Goal: Use online tool/utility: Utilize a website feature to perform a specific function

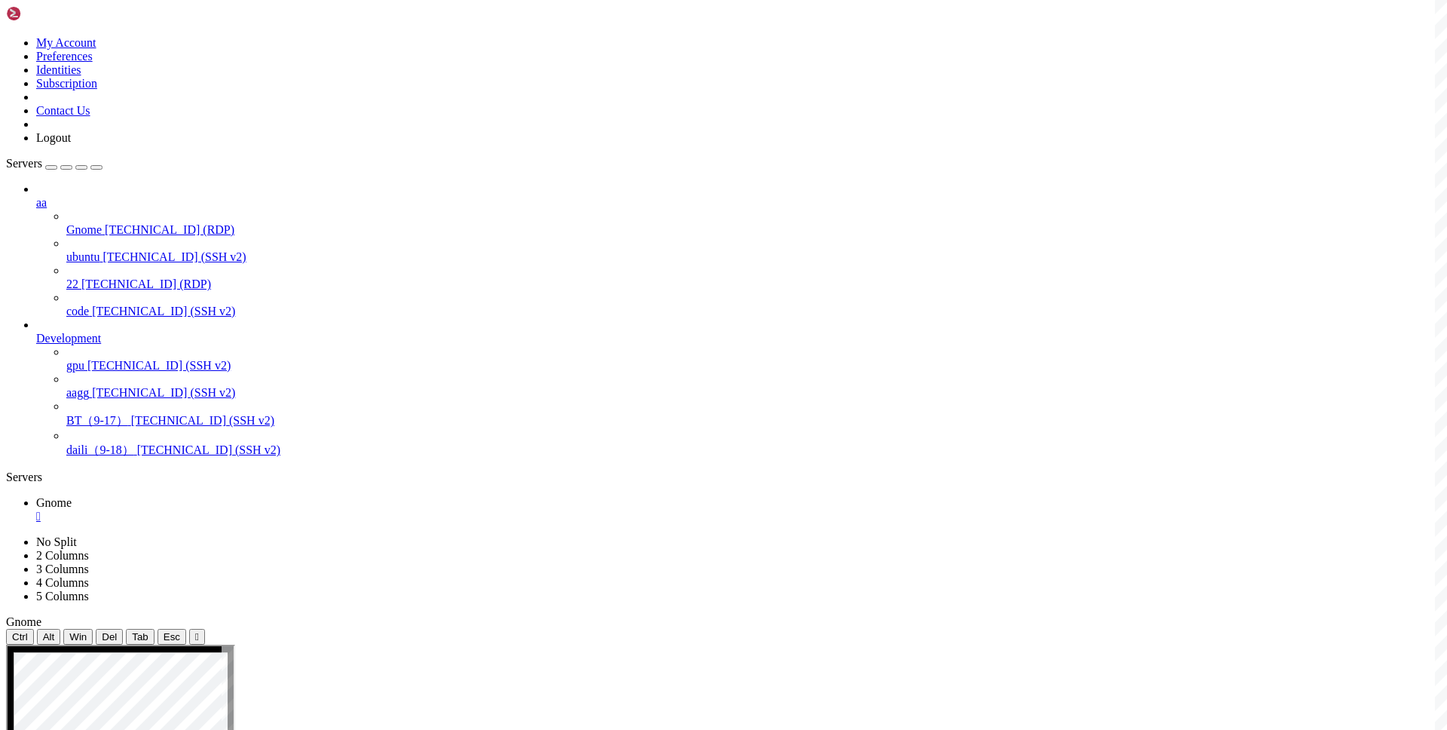
click at [770, 362] on div at bounding box center [723, 365] width 1447 height 730
click at [54, 525] on div at bounding box center [723, 365] width 1447 height 730
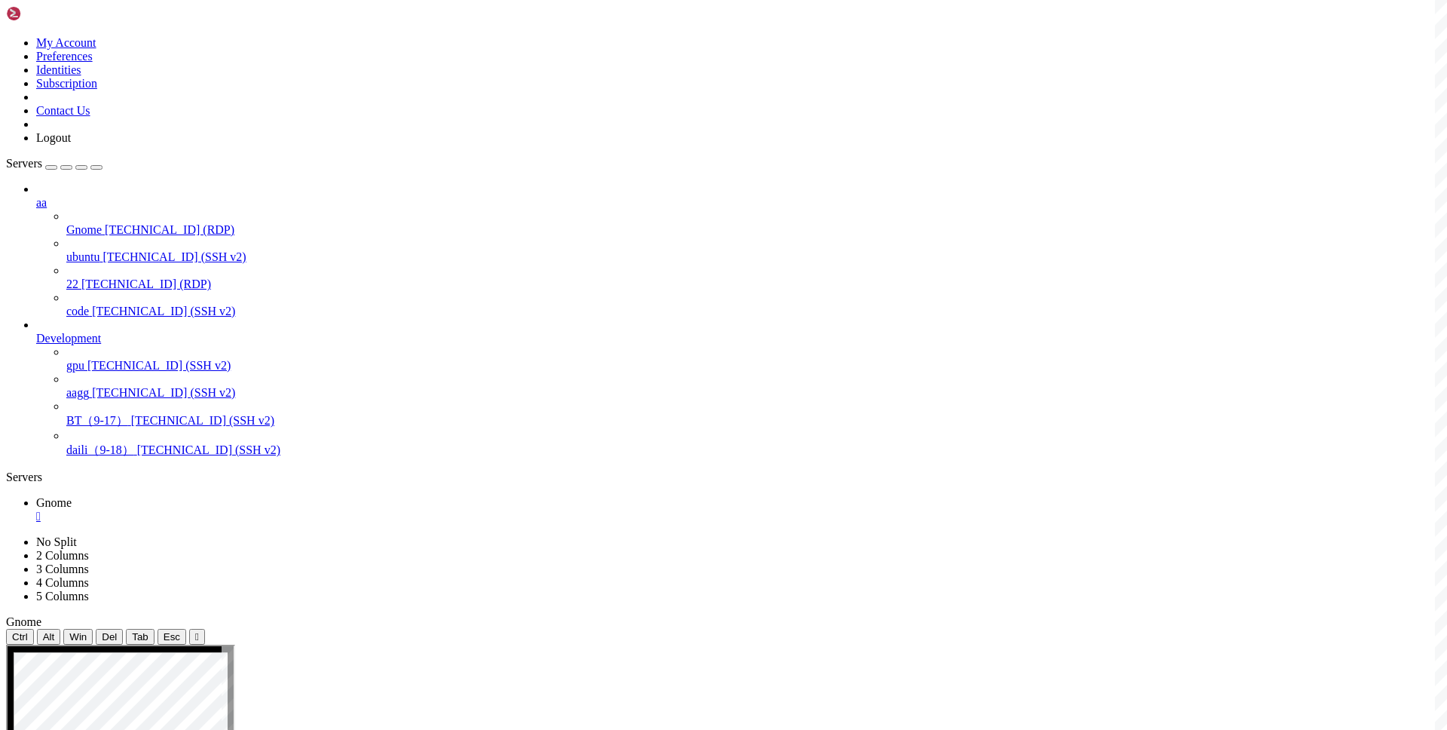
click at [51, 510] on div at bounding box center [723, 365] width 1447 height 730
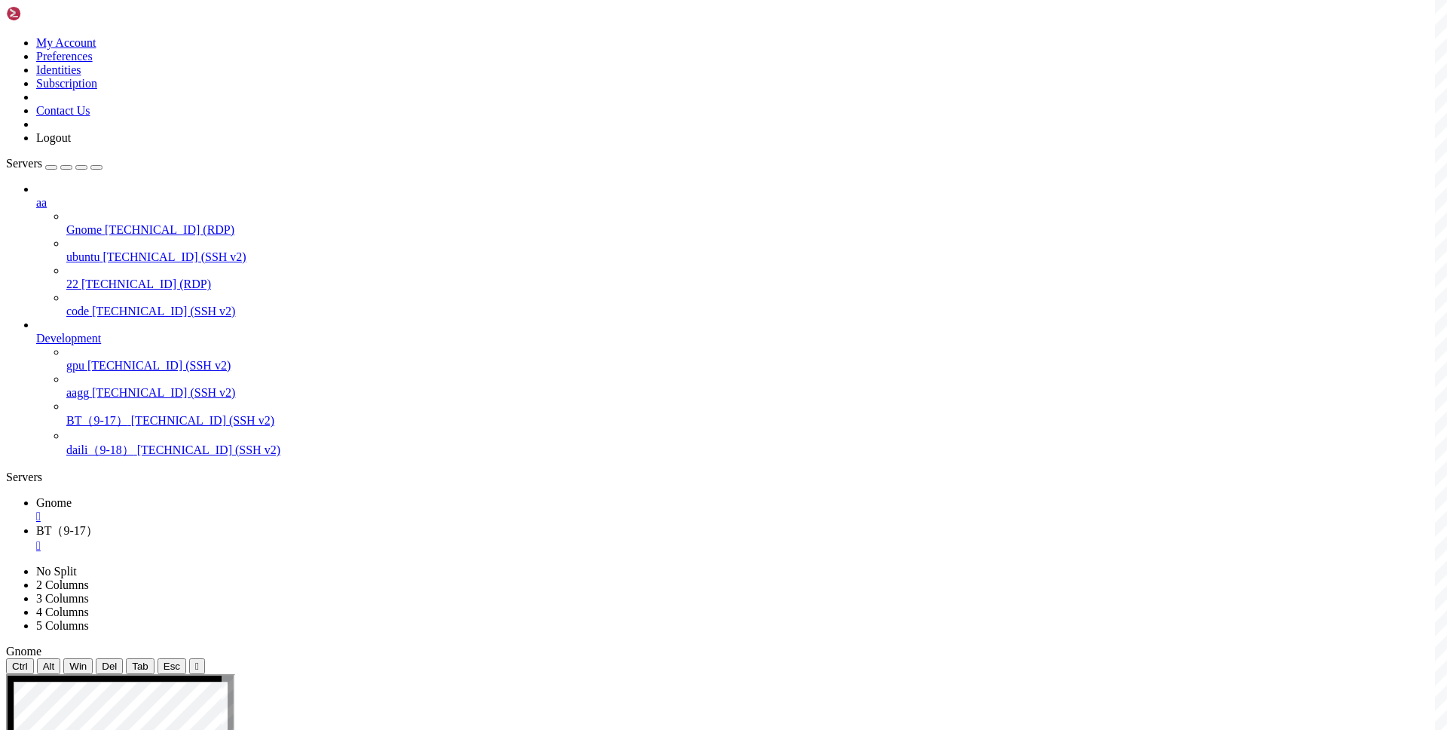
click at [72, 496] on span "Gnome" at bounding box center [53, 502] width 35 height 13
click at [98, 524] on span "BT（9-17）" at bounding box center [67, 530] width 62 height 13
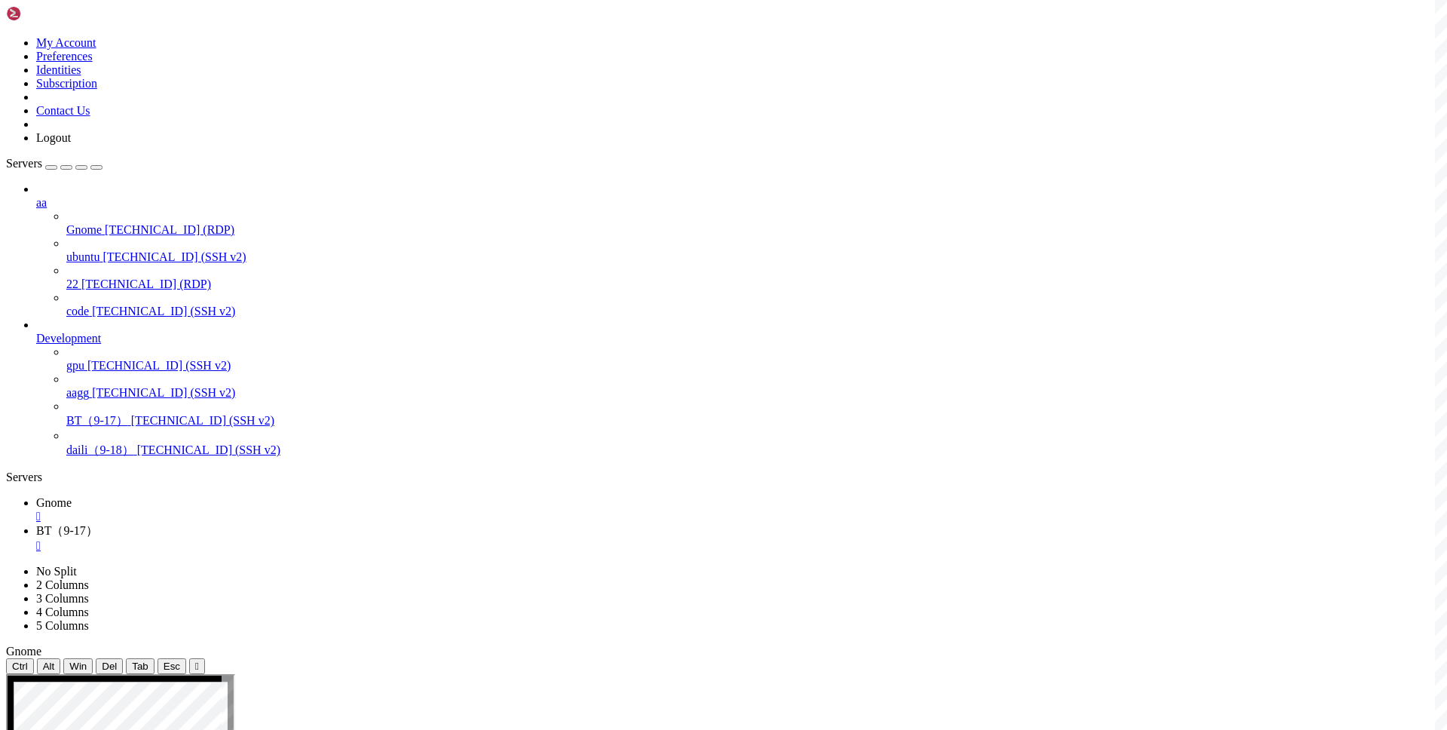
click at [72, 496] on span "Gnome" at bounding box center [53, 502] width 35 height 13
click at [98, 524] on span "BT（9-17）" at bounding box center [67, 530] width 62 height 13
click at [369, 539] on div "" at bounding box center [738, 546] width 1405 height 14
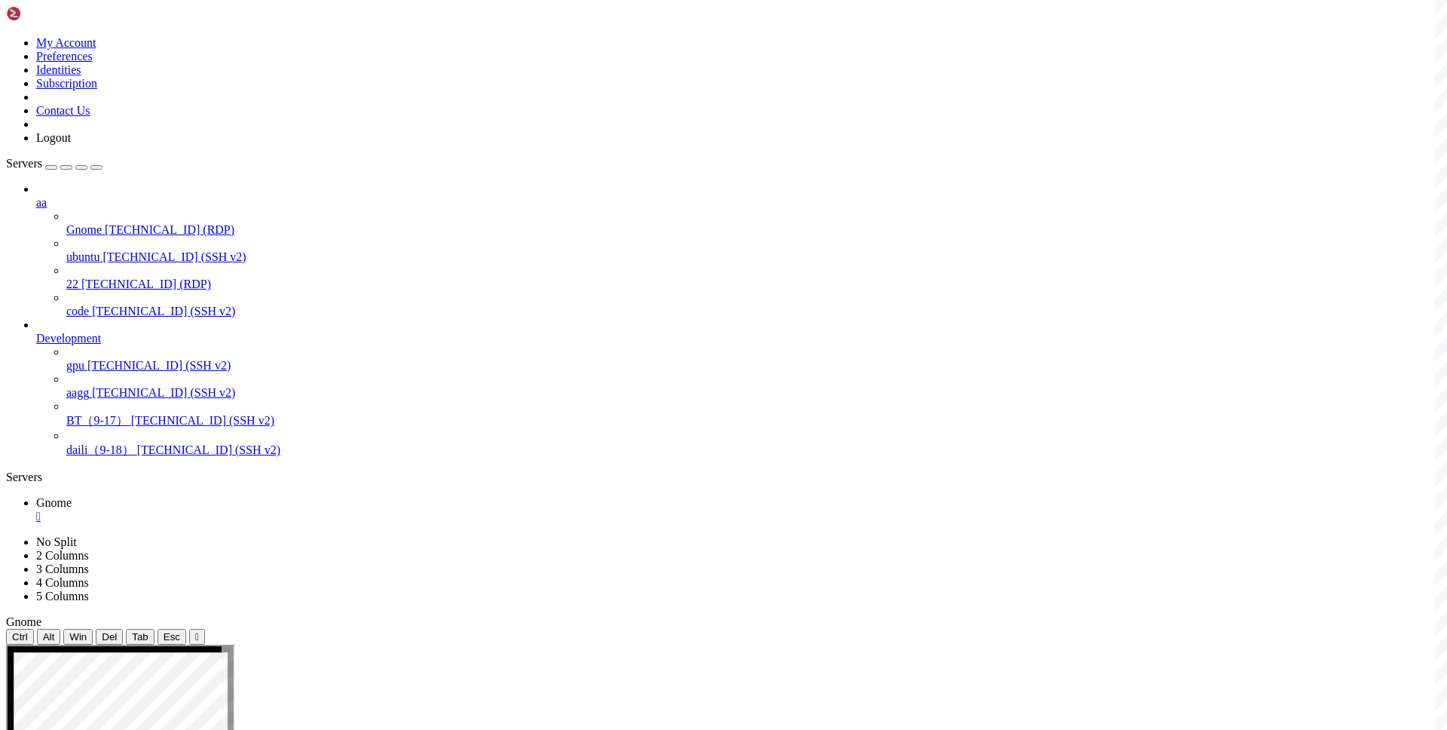
click at [261, 510] on div "" at bounding box center [738, 517] width 1405 height 14
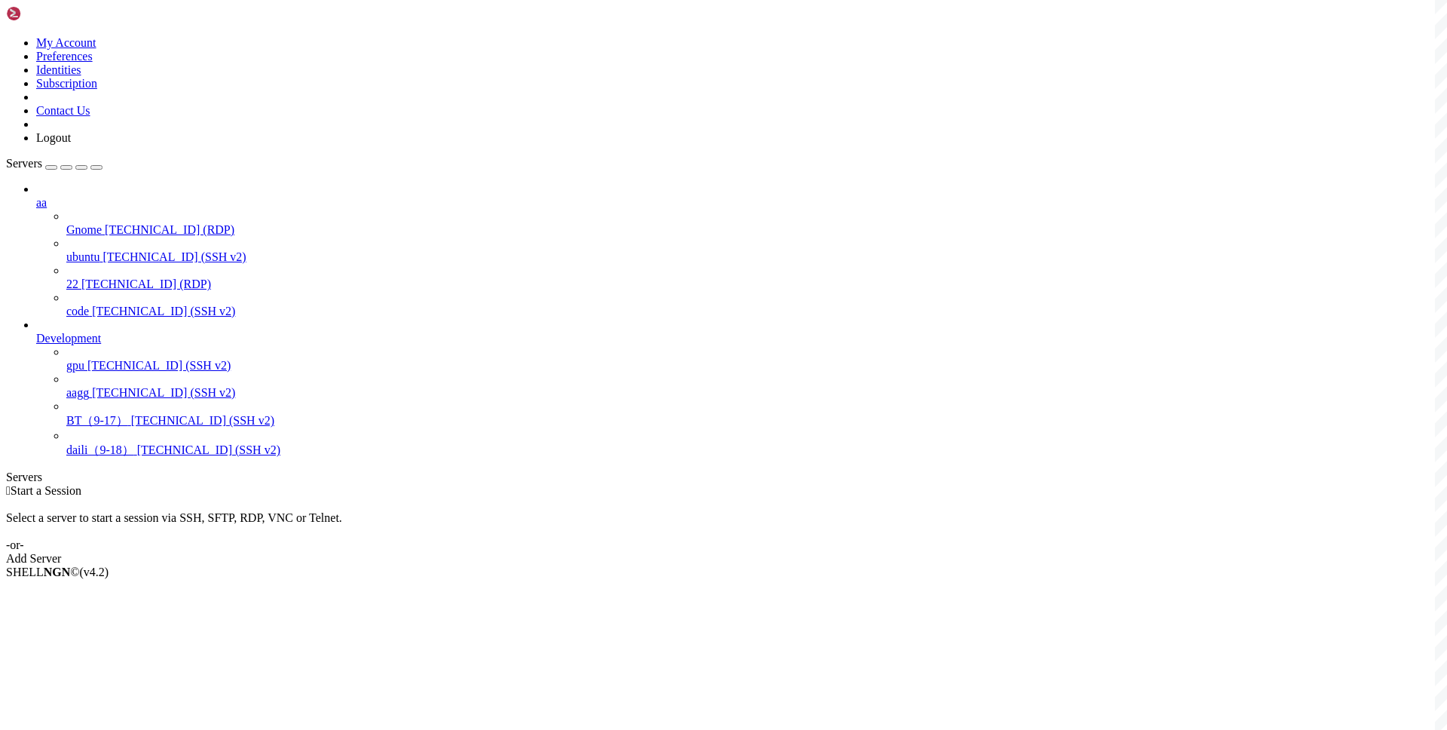
click at [442, 484] on div " Start a Session" at bounding box center [723, 491] width 1435 height 14
